Goal: Information Seeking & Learning: Learn about a topic

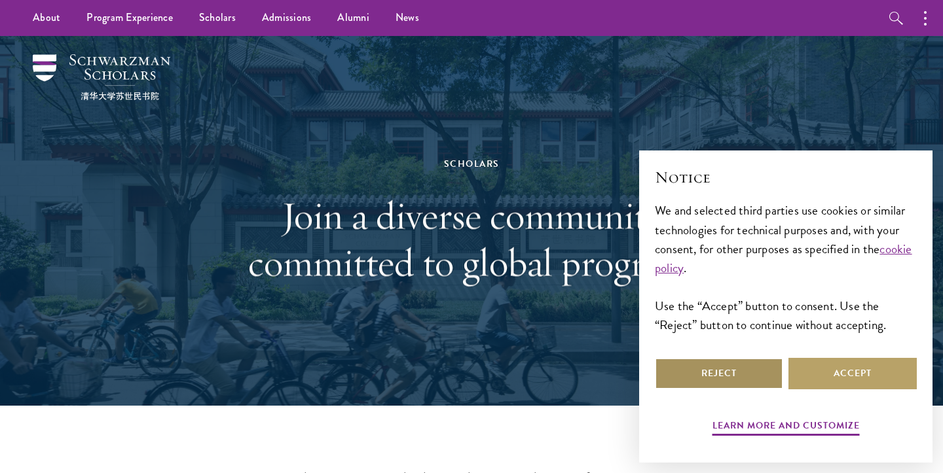
click at [733, 378] on button "Reject" at bounding box center [719, 373] width 128 height 31
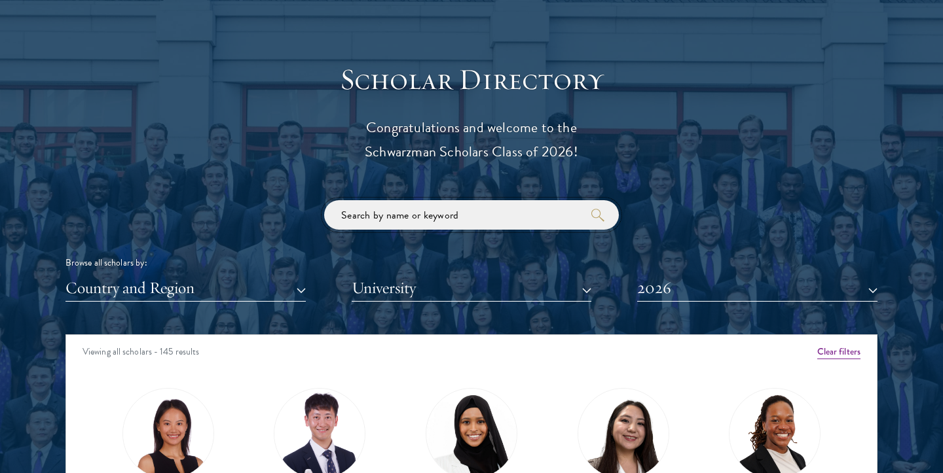
click at [394, 204] on input "search" at bounding box center [471, 214] width 295 height 29
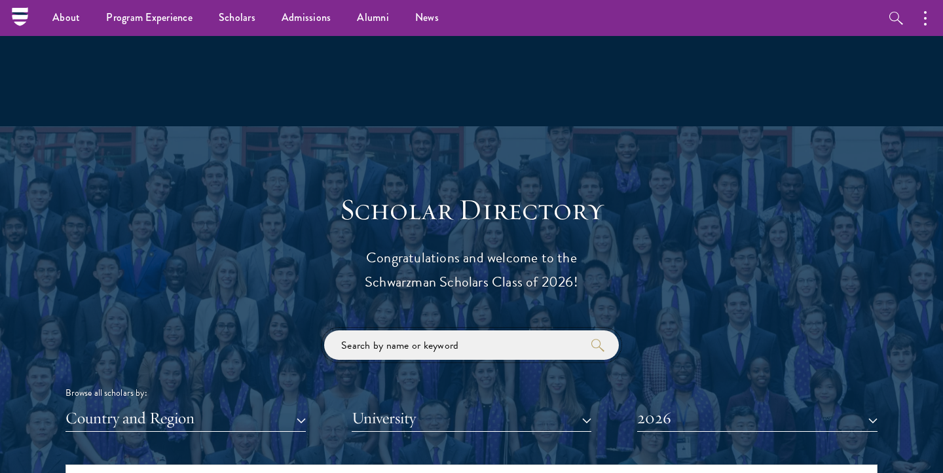
scroll to position [1264, 0]
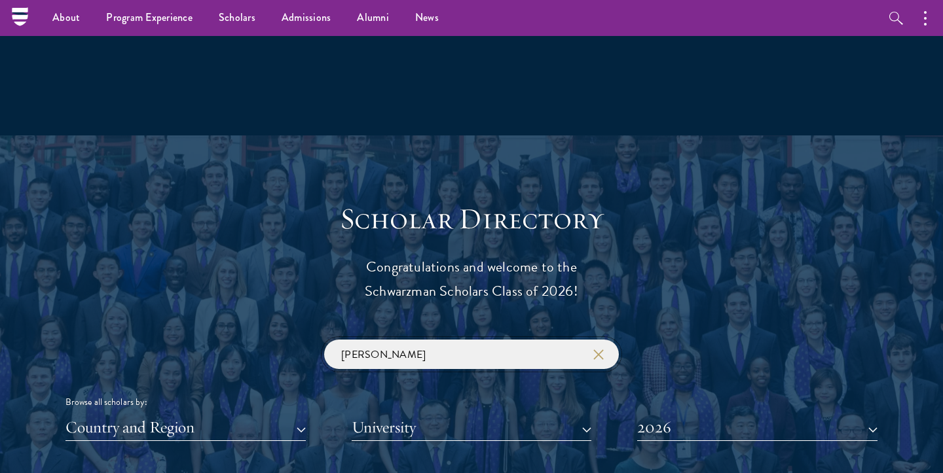
click button "submit" at bounding box center [0, 0] width 0 height 0
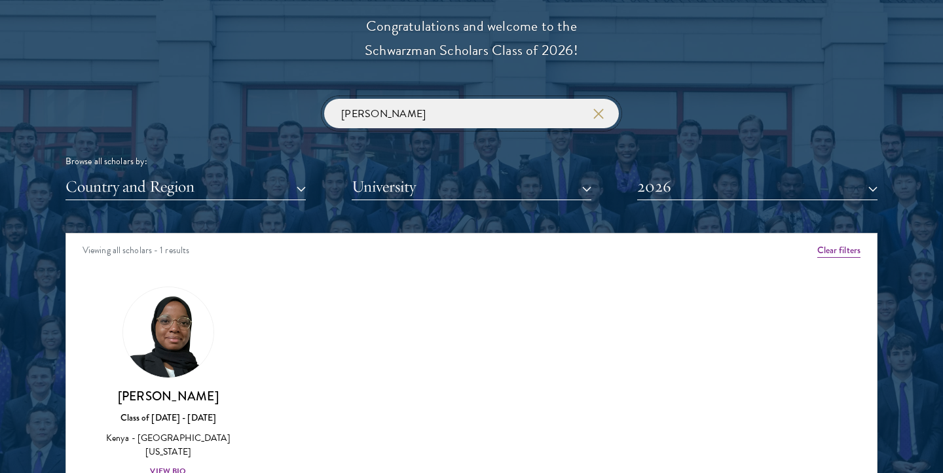
scroll to position [1506, 0]
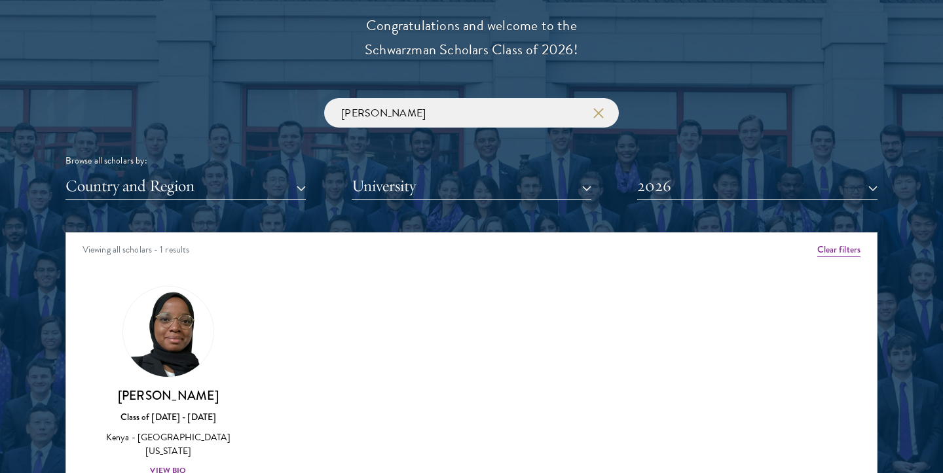
click at [168, 394] on h3 "[PERSON_NAME]" at bounding box center [168, 396] width 126 height 16
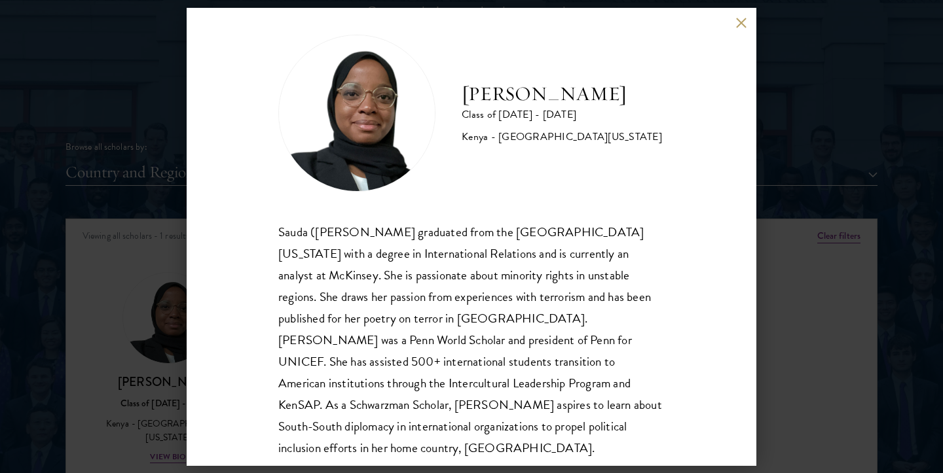
scroll to position [11, 0]
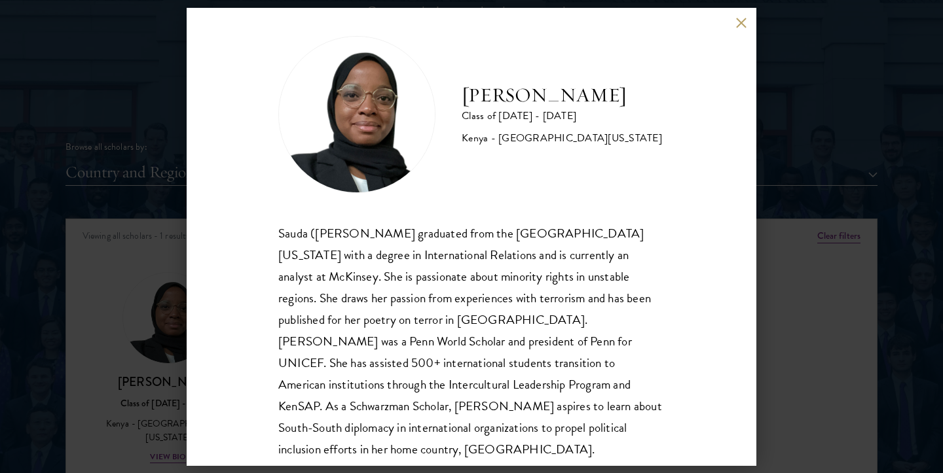
click at [743, 24] on button at bounding box center [740, 23] width 11 height 11
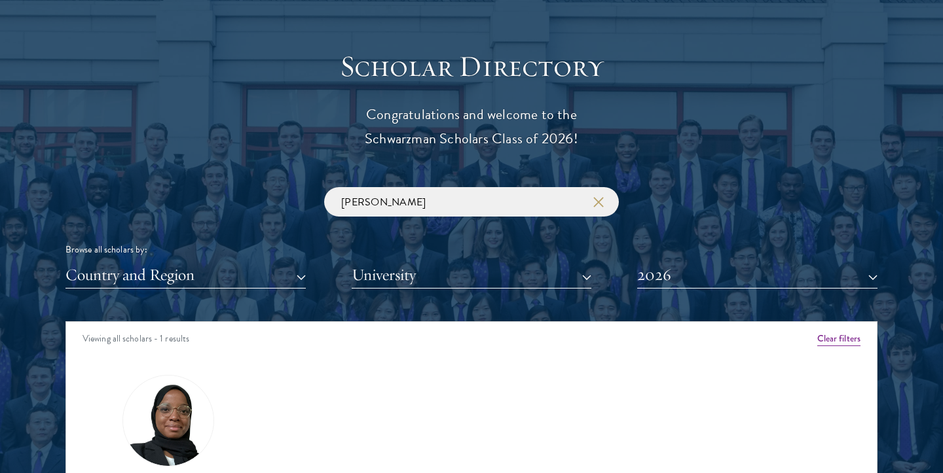
scroll to position [1435, 0]
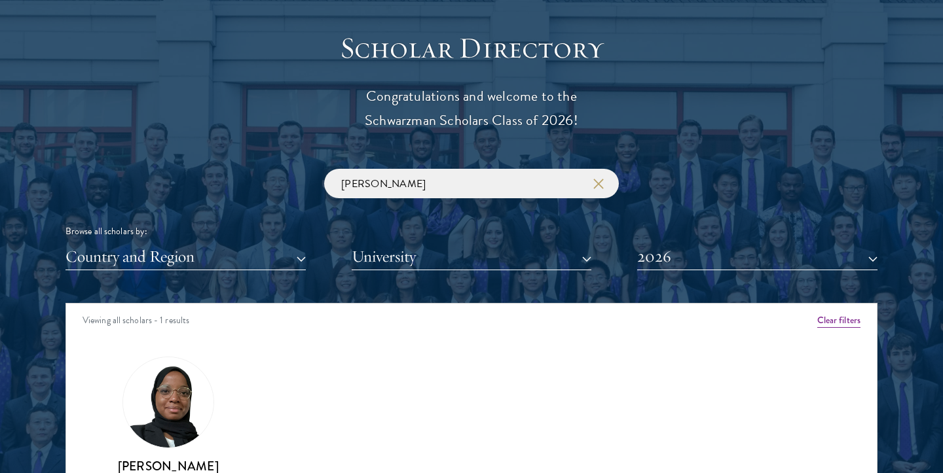
click at [300, 255] on button "Country and Region" at bounding box center [185, 257] width 240 height 27
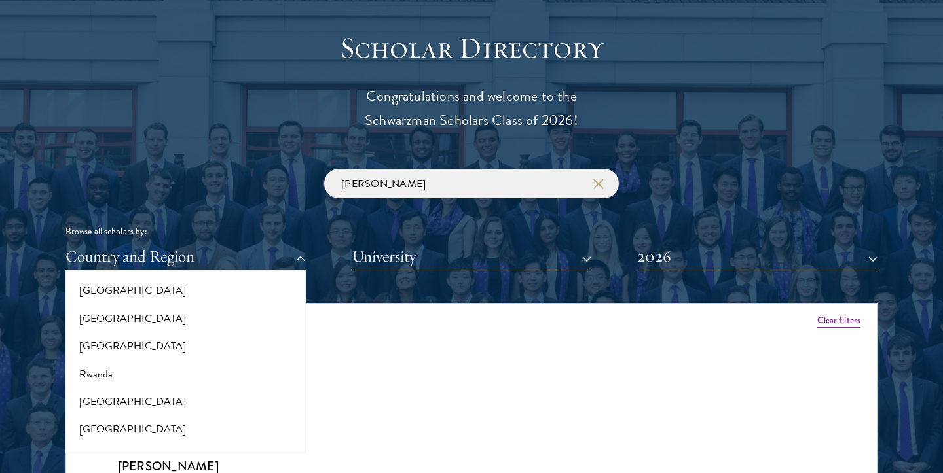
scroll to position [2068, 0]
click at [99, 333] on button "[GEOGRAPHIC_DATA]" at bounding box center [185, 346] width 232 height 27
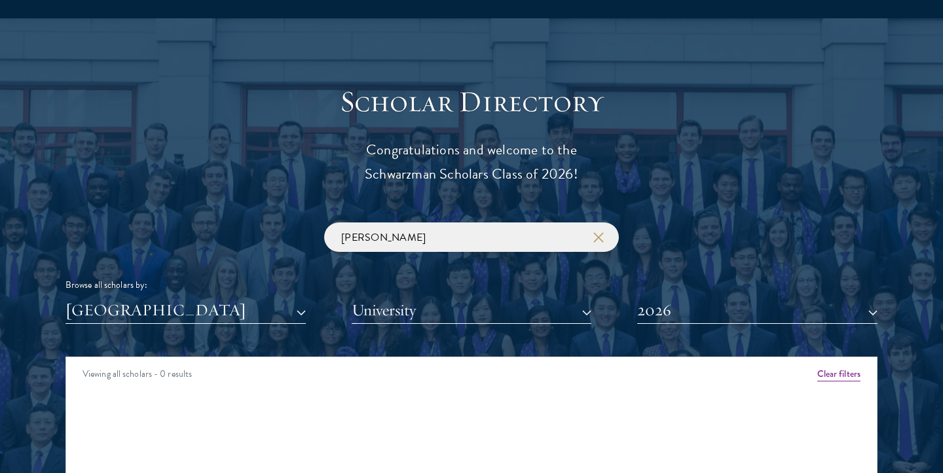
scroll to position [1407, 0]
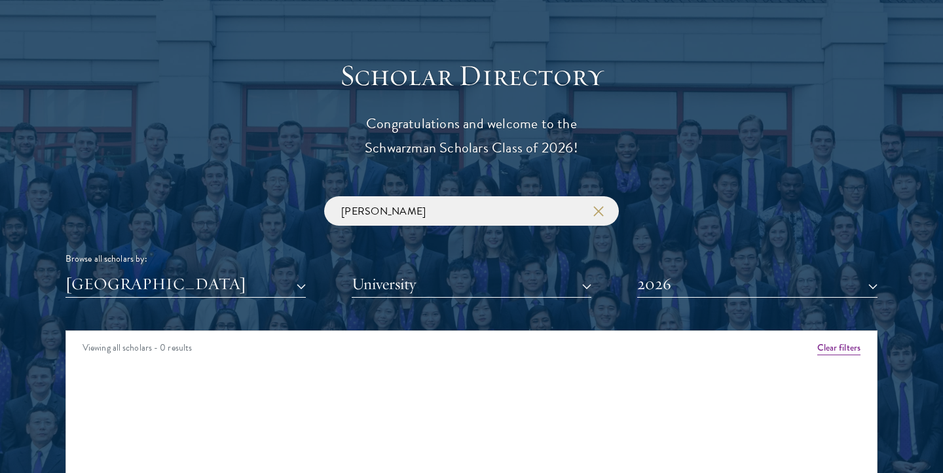
click at [406, 191] on div "Scholar Directory Congratulations and welcome to the Schwarzman Scholars Class …" at bounding box center [471, 391] width 812 height 666
click at [399, 211] on input "[PERSON_NAME]" at bounding box center [471, 210] width 295 height 29
type input "H"
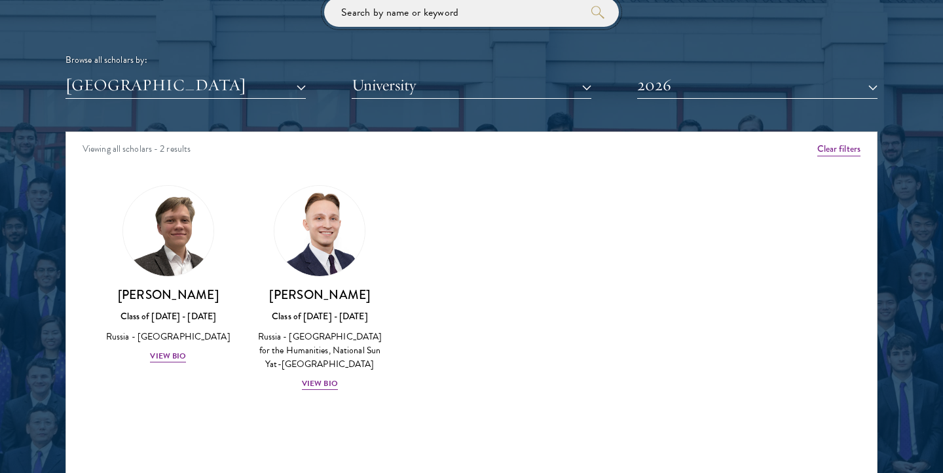
scroll to position [1621, 0]
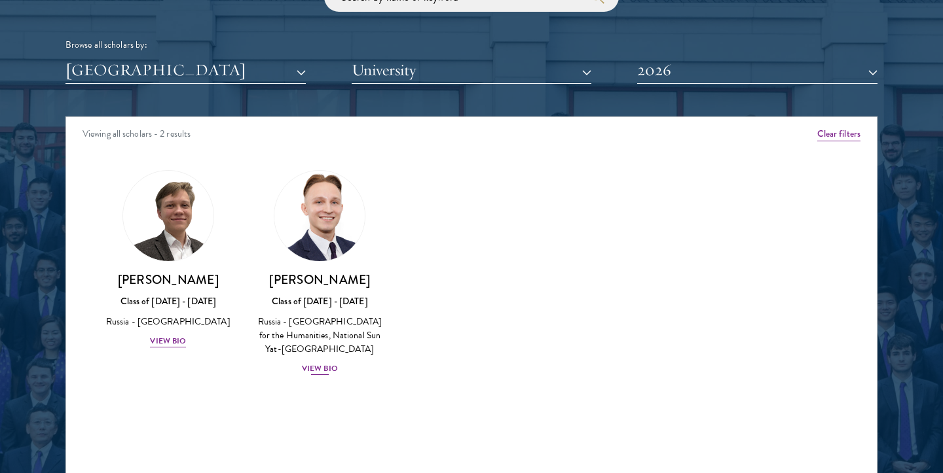
click at [323, 363] on div "View Bio" at bounding box center [320, 369] width 36 height 12
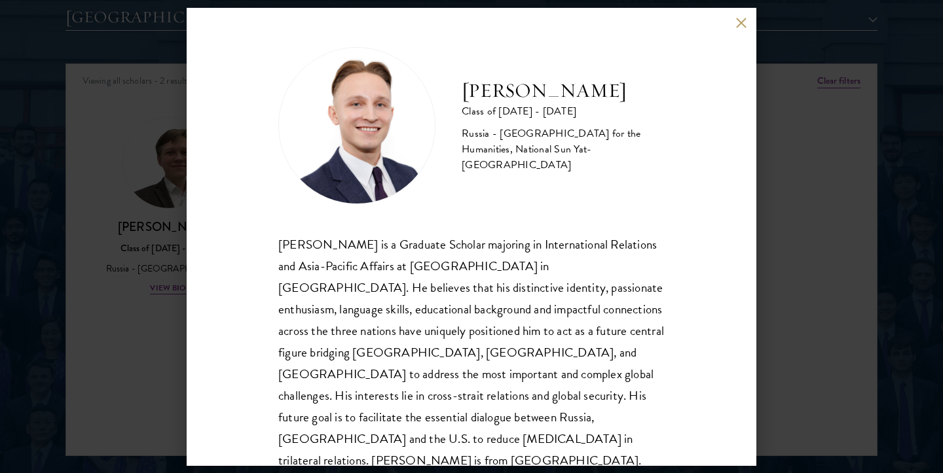
scroll to position [1676, 0]
click at [738, 21] on button at bounding box center [740, 23] width 11 height 11
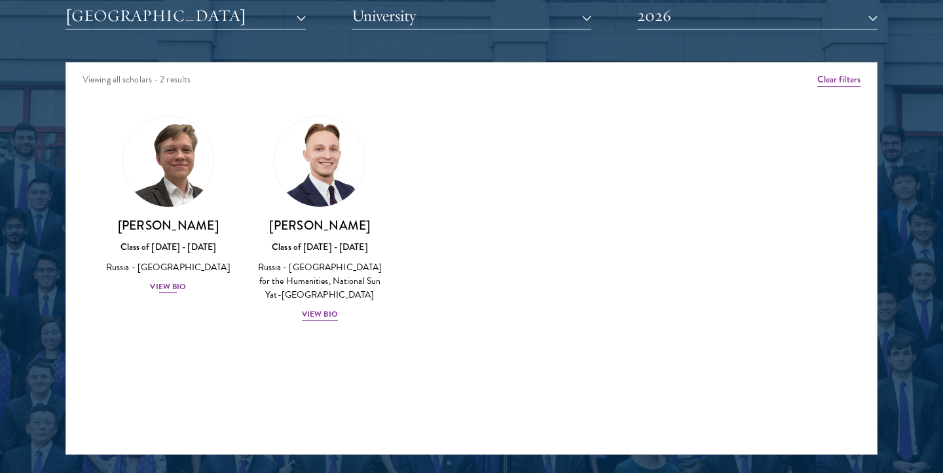
click at [168, 293] on div "View Bio" at bounding box center [168, 287] width 36 height 12
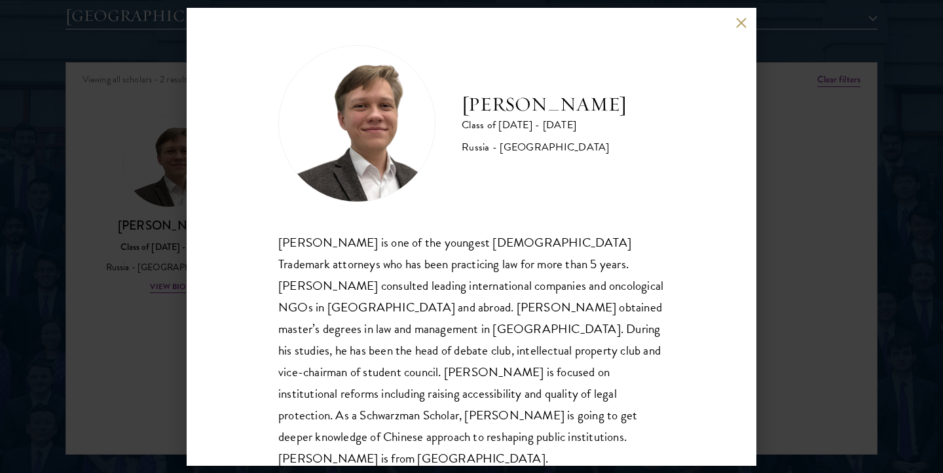
scroll to position [1, 0]
click at [744, 25] on button at bounding box center [740, 23] width 11 height 11
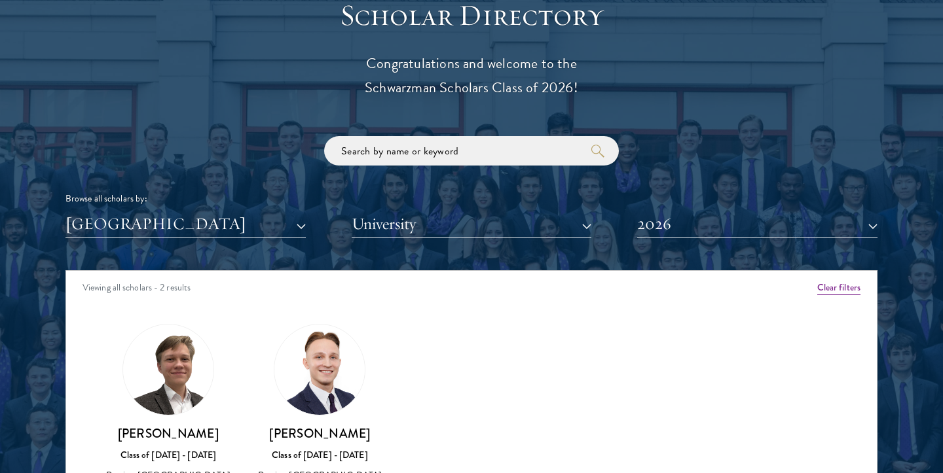
scroll to position [1470, 0]
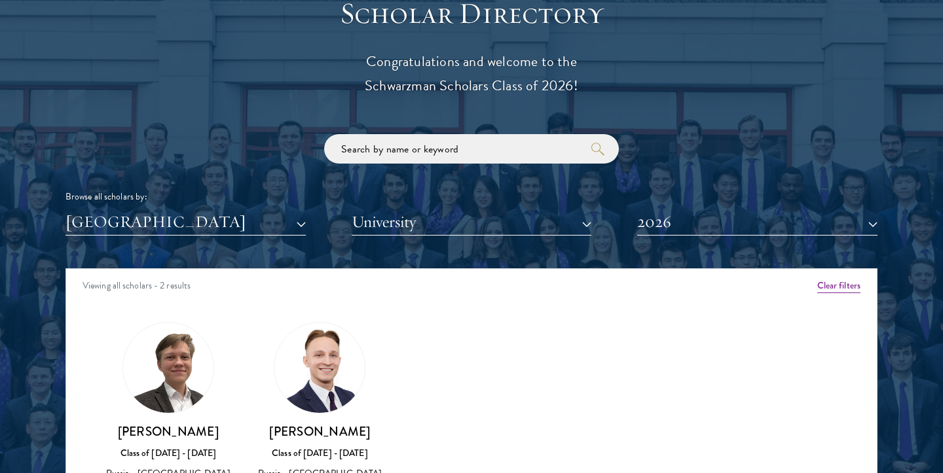
click at [298, 214] on button "[GEOGRAPHIC_DATA]" at bounding box center [185, 222] width 240 height 27
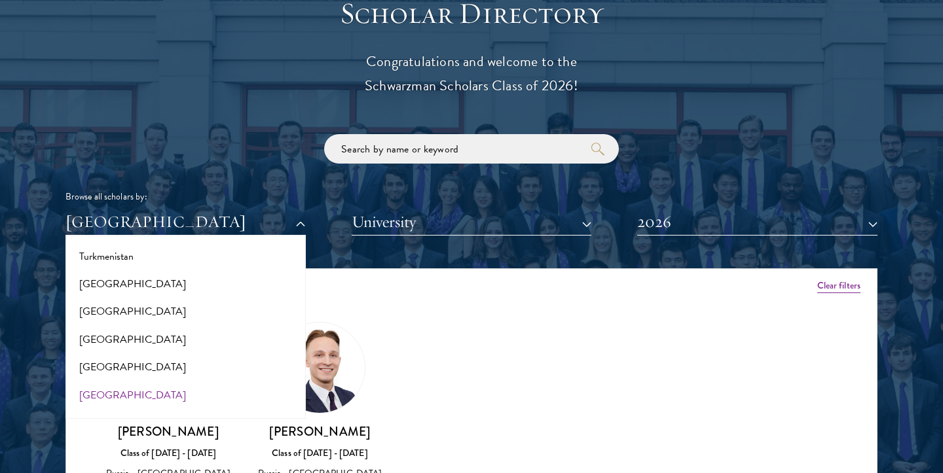
scroll to position [2652, 0]
click at [141, 325] on button "[GEOGRAPHIC_DATA]" at bounding box center [185, 338] width 232 height 27
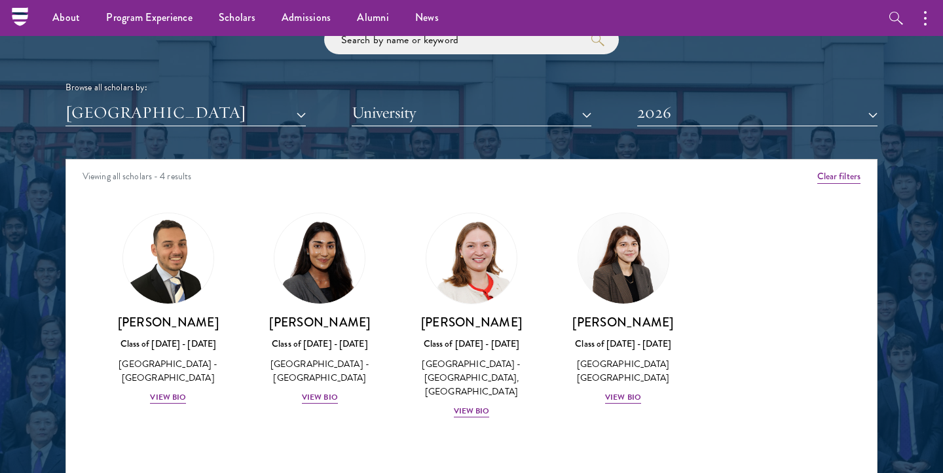
scroll to position [1498, 0]
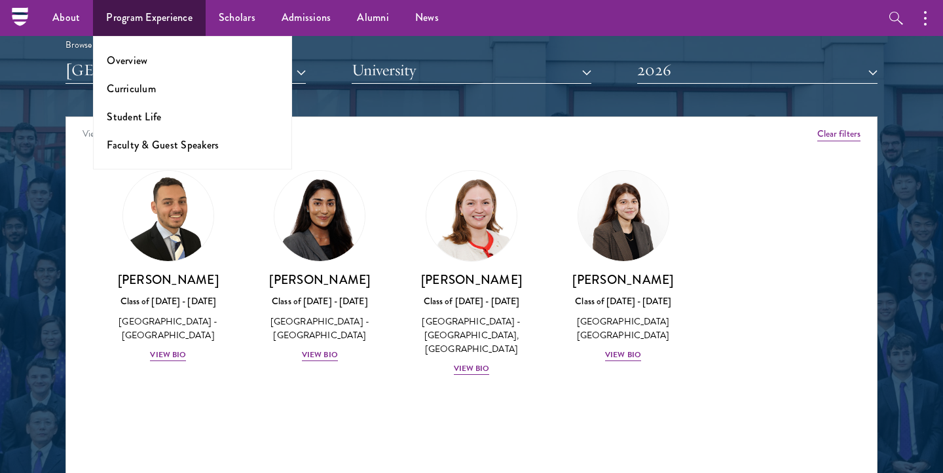
scroll to position [1506, 0]
